Goal: Task Accomplishment & Management: Manage account settings

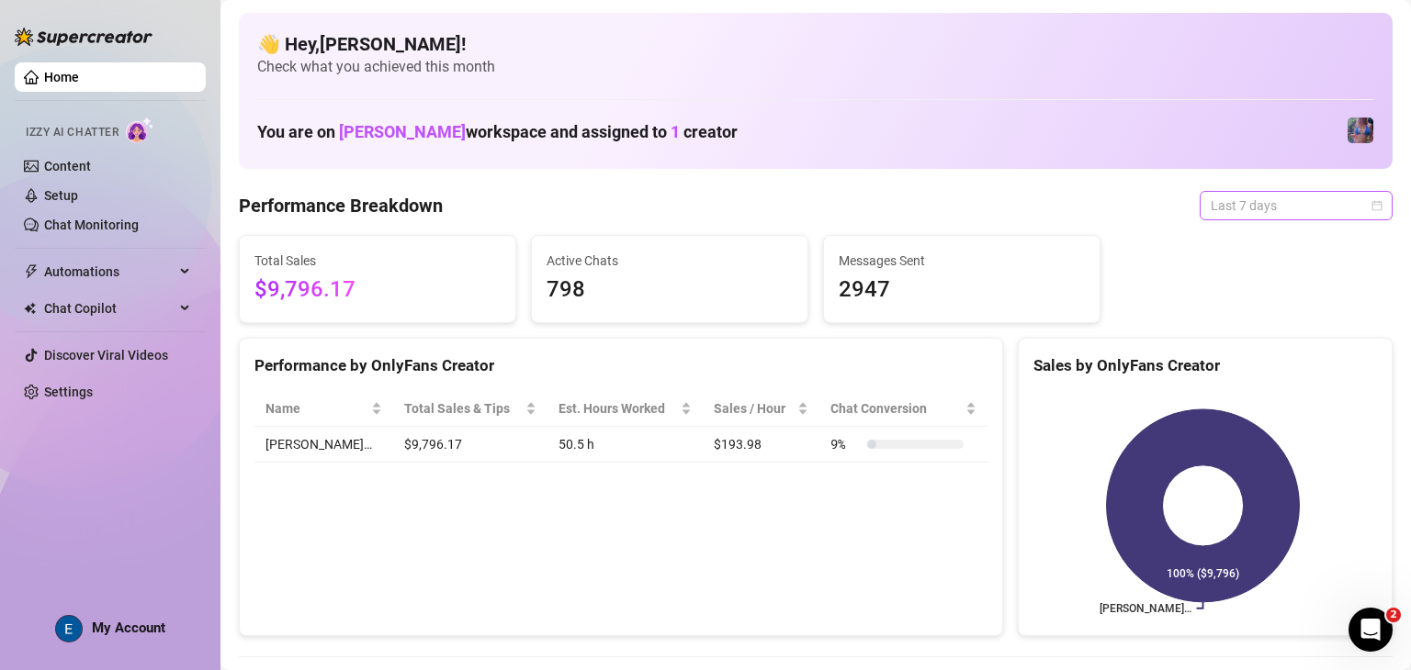
click at [1282, 207] on span "Last 7 days" at bounding box center [1296, 206] width 171 height 28
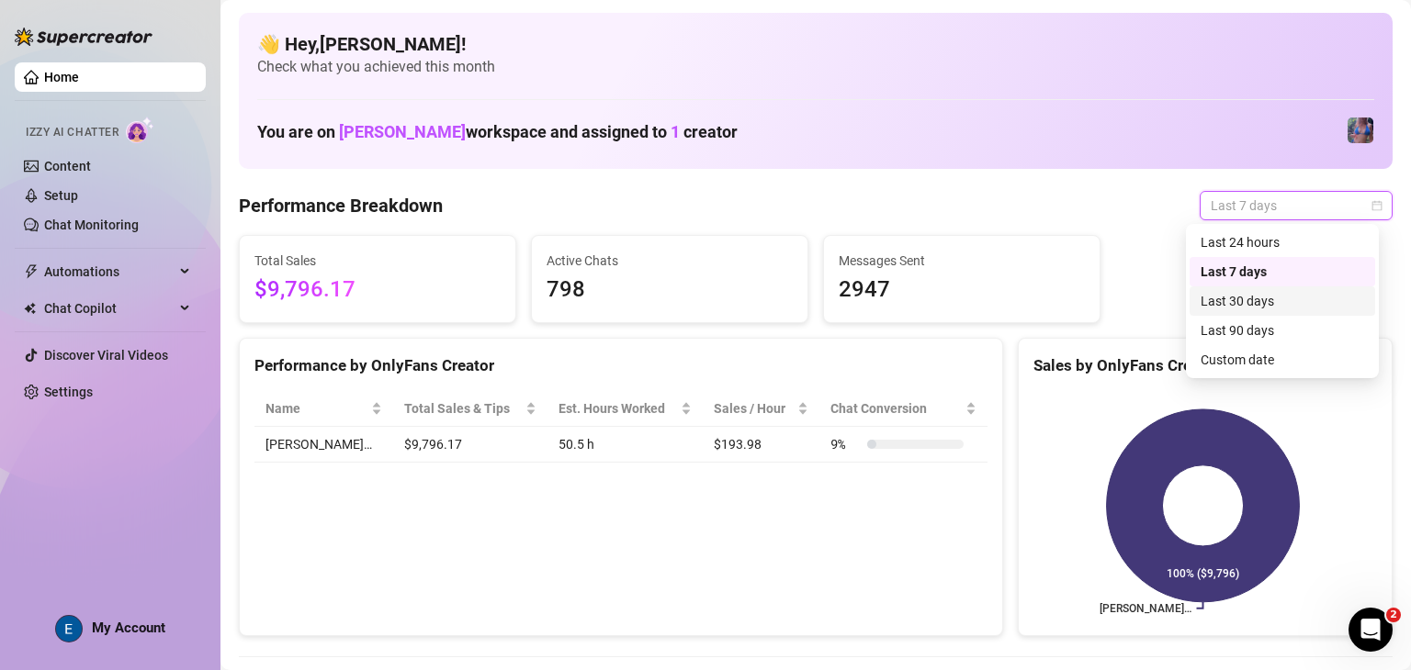
click at [1264, 310] on div "Last 30 days" at bounding box center [1281, 301] width 163 height 20
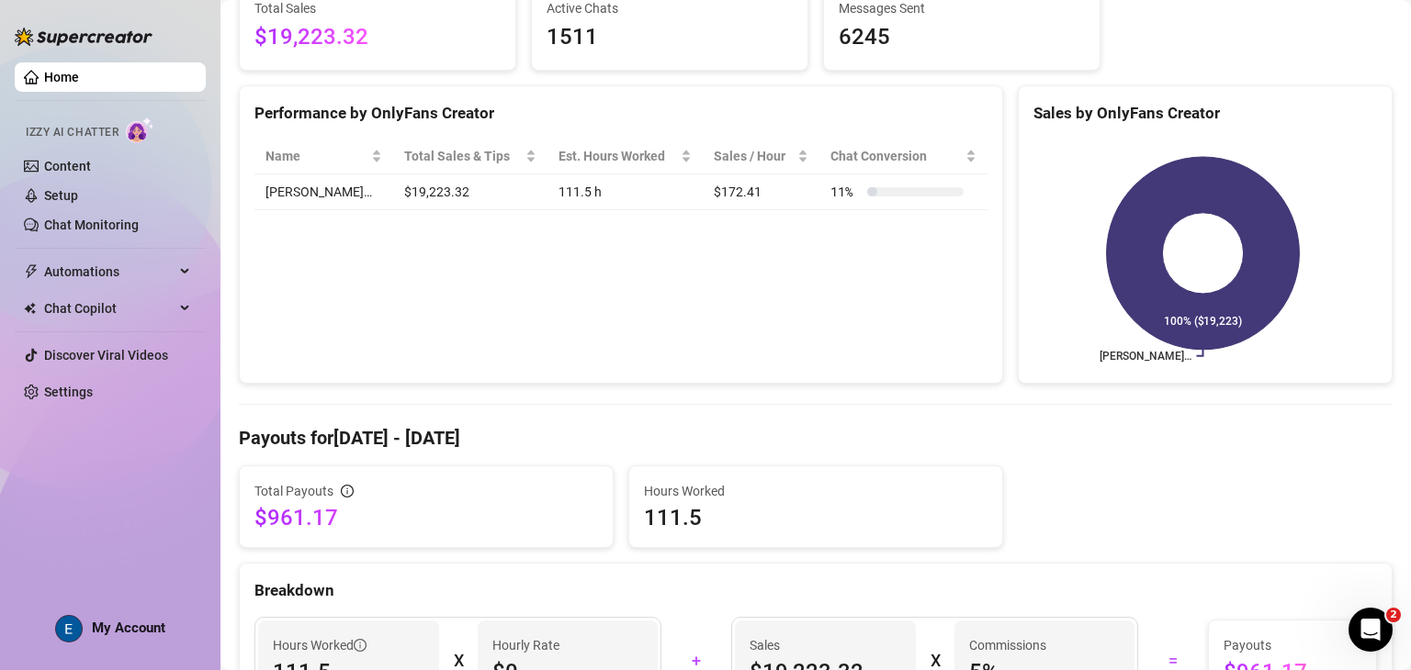
scroll to position [250, 0]
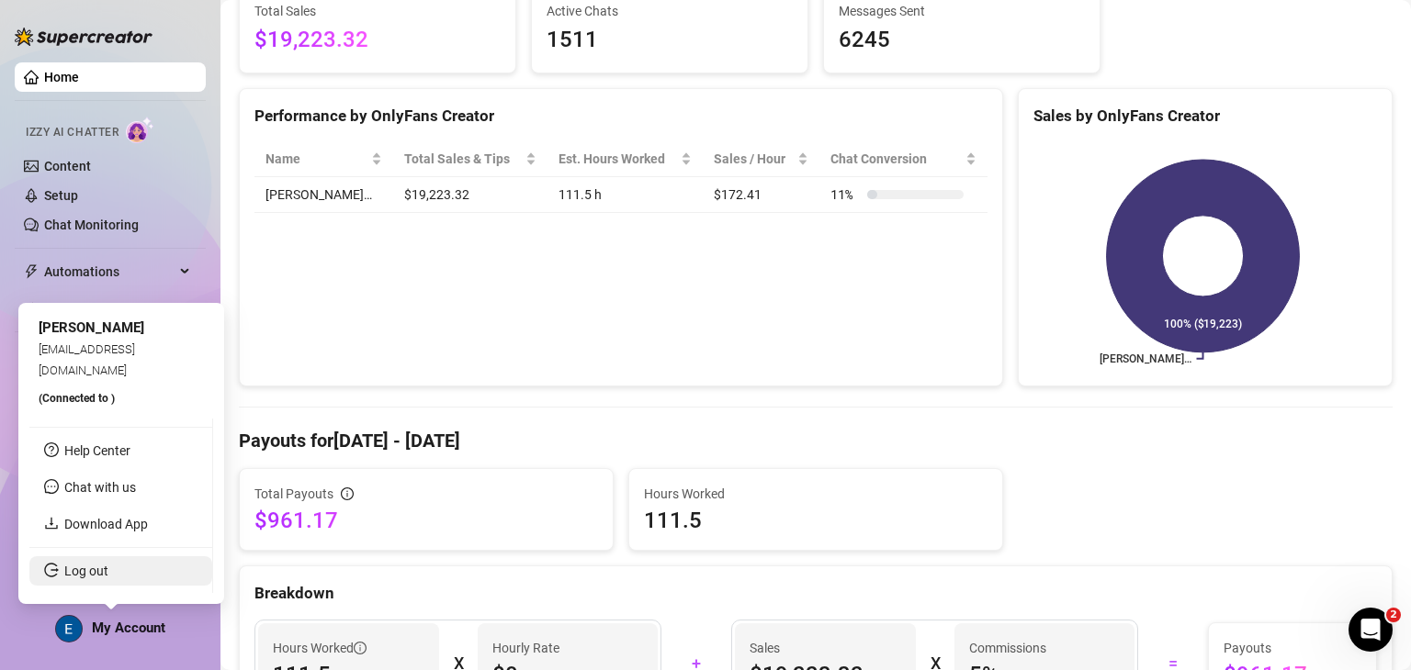
click at [108, 567] on link "Log out" at bounding box center [86, 571] width 44 height 15
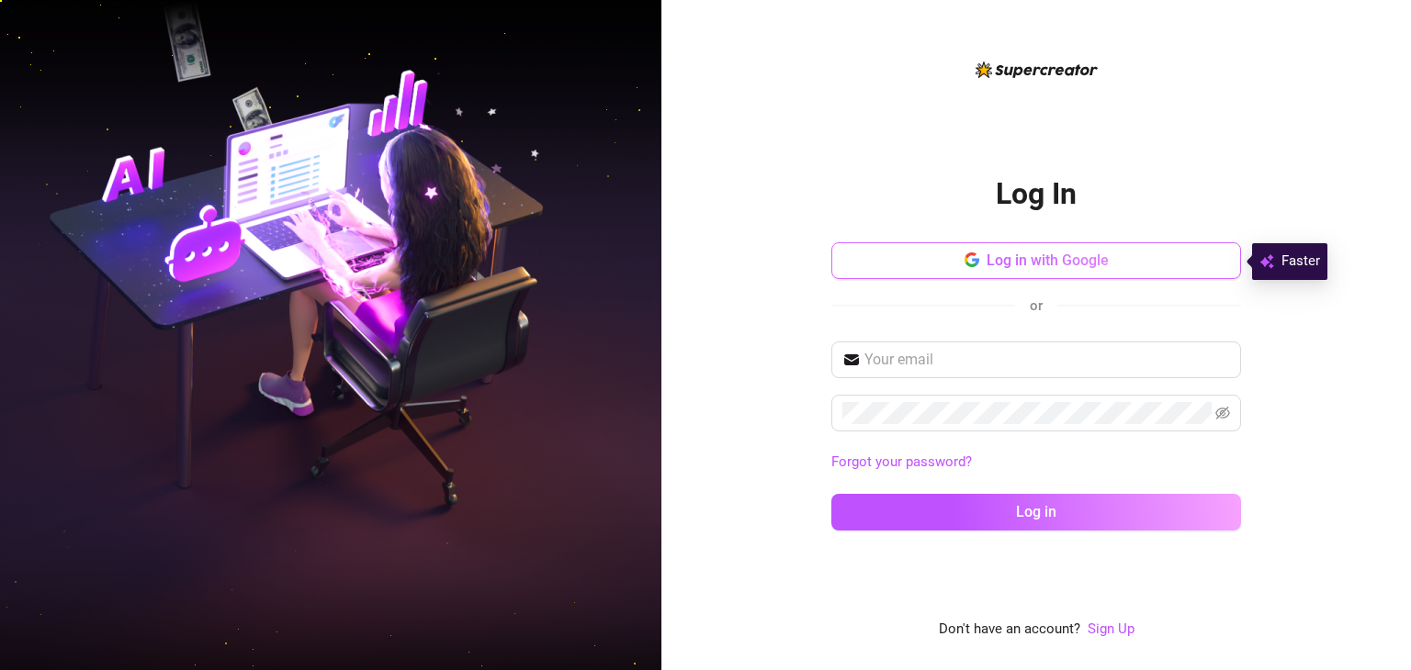
click at [1005, 271] on button "Log in with Google" at bounding box center [1036, 260] width 410 height 37
